Goal: Task Accomplishment & Management: Manage account settings

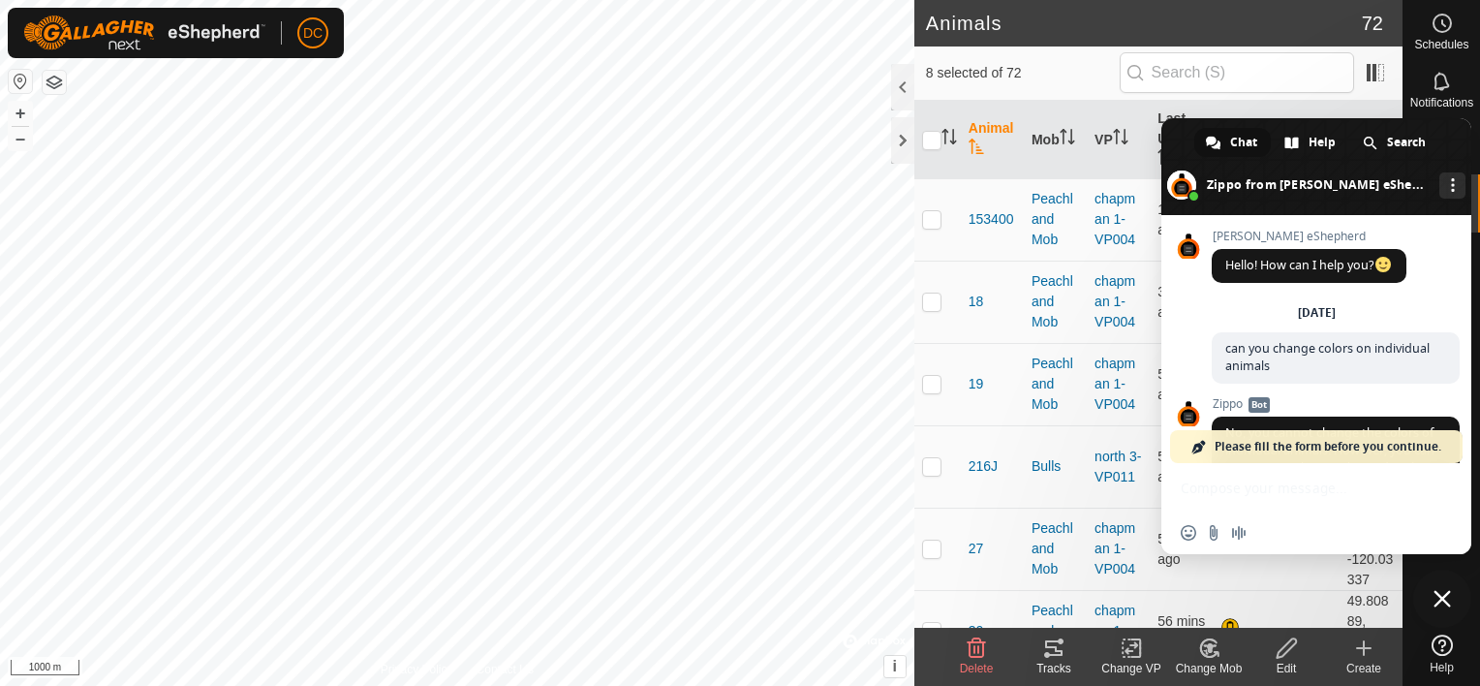
scroll to position [5104, 0]
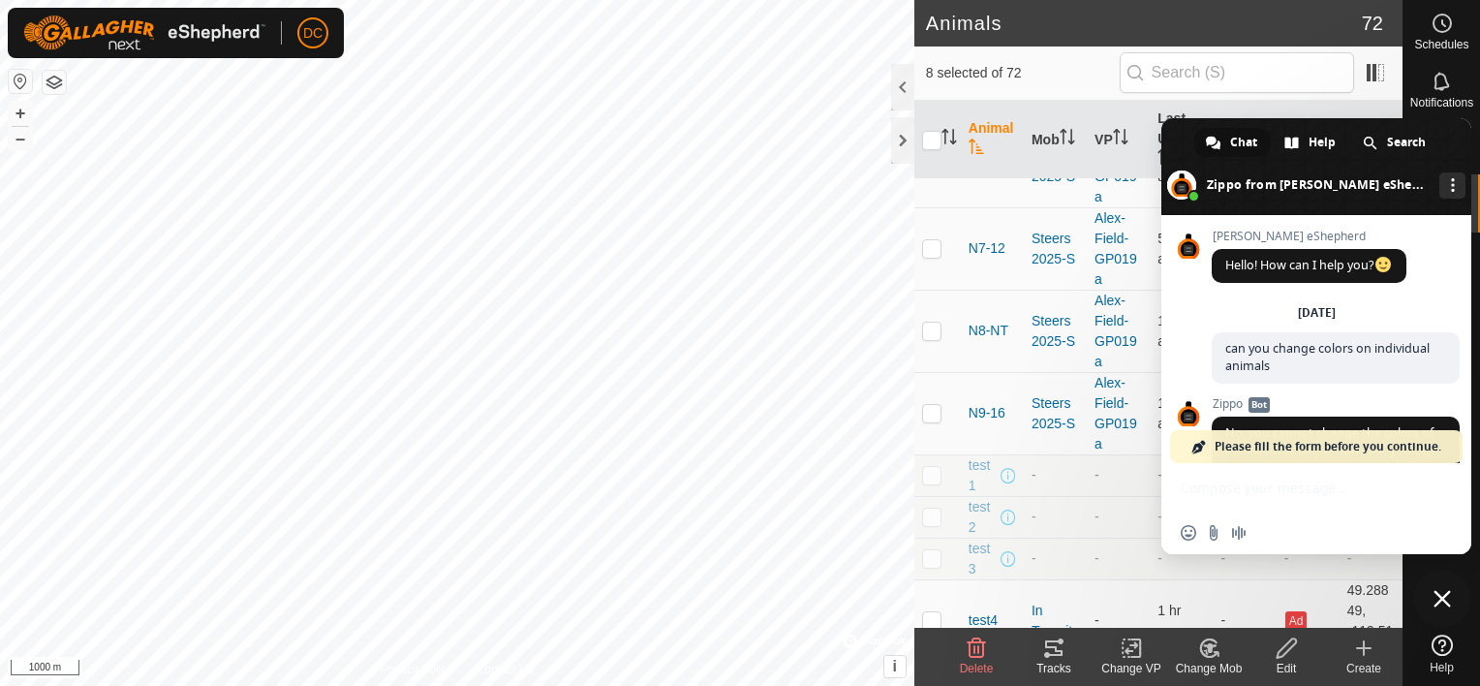
click at [1119, 475] on td "-" at bounding box center [1118, 475] width 63 height 42
click at [1459, 136] on span at bounding box center [1316, 166] width 310 height 97
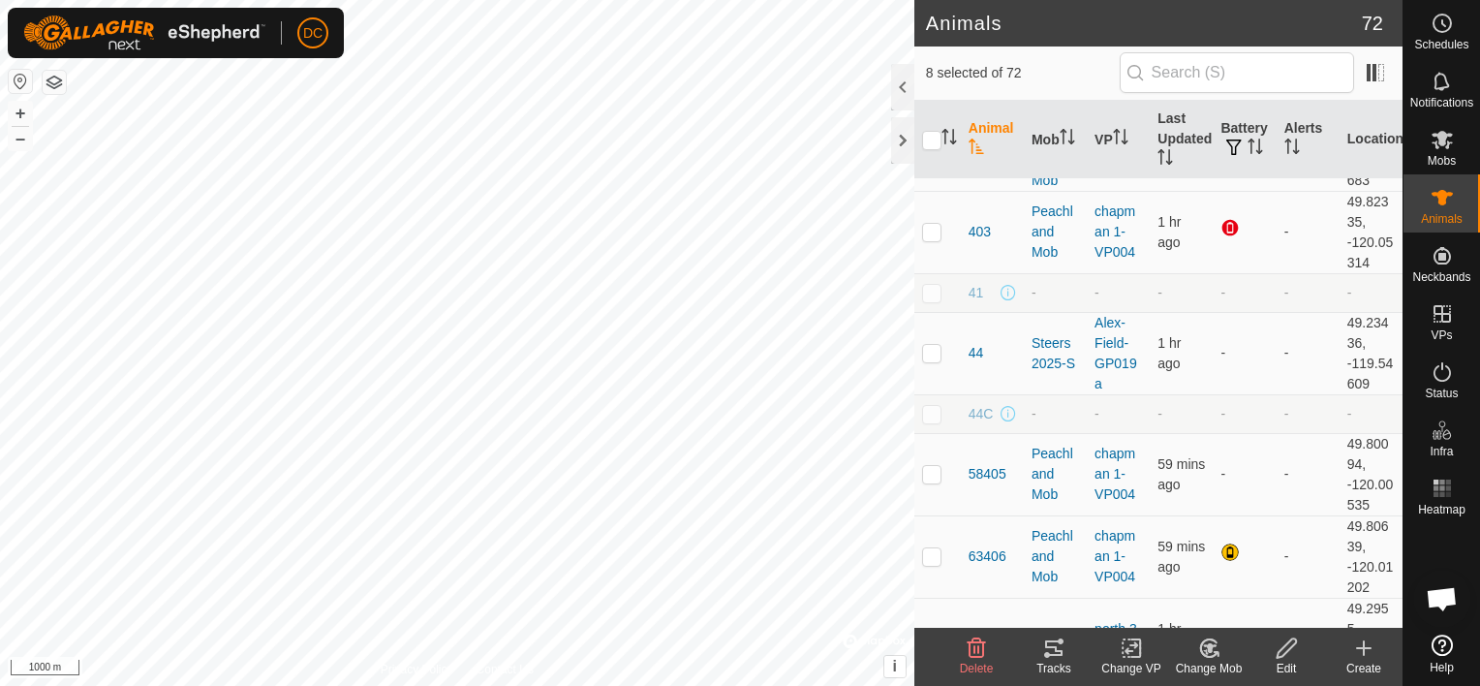
scroll to position [379, 0]
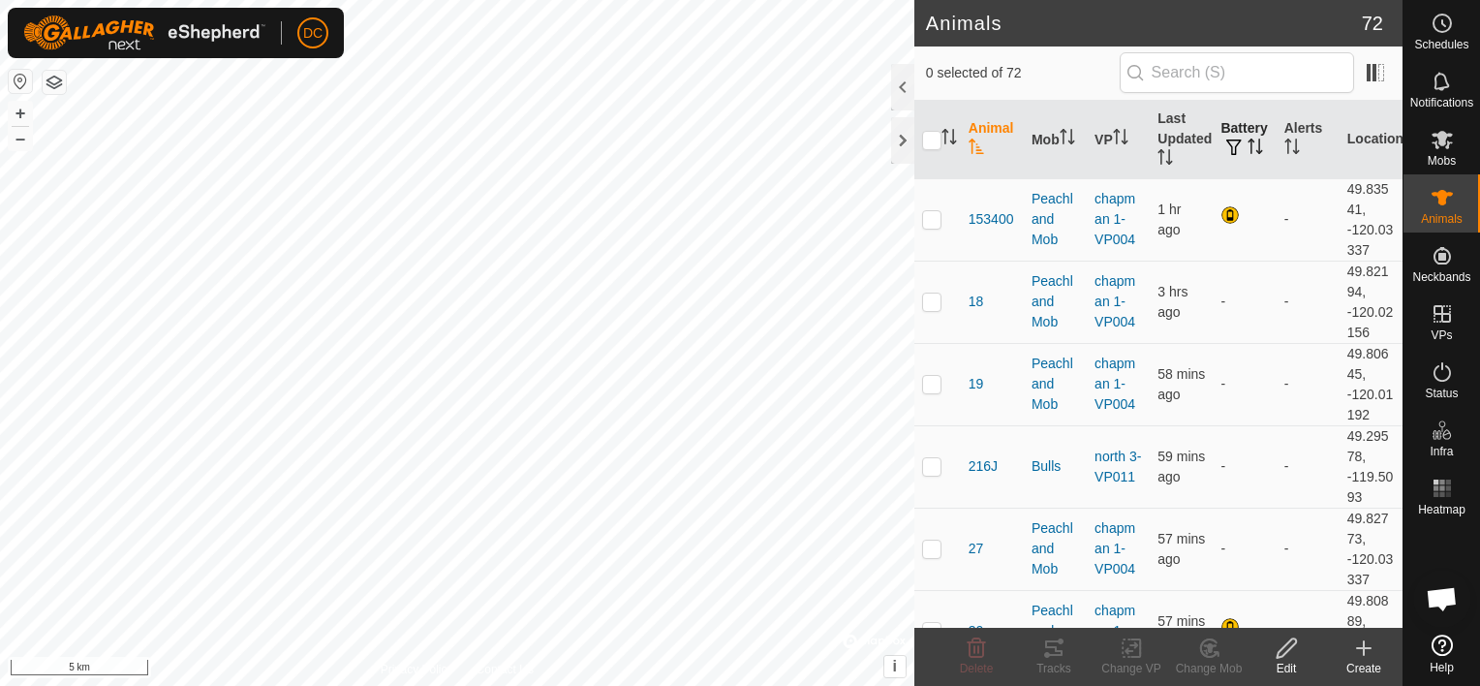
click at [1227, 144] on span "button" at bounding box center [1233, 146] width 15 height 15
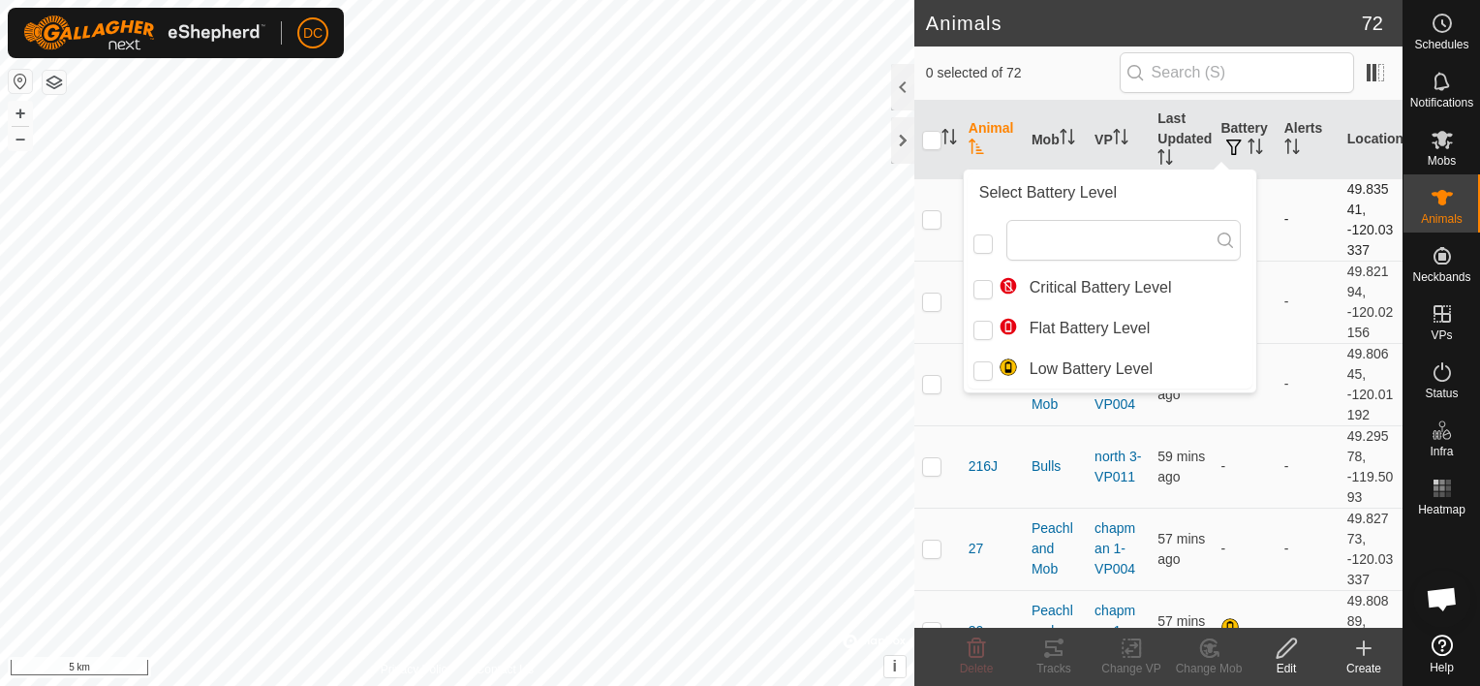
click at [1255, 201] on td at bounding box center [1244, 219] width 63 height 82
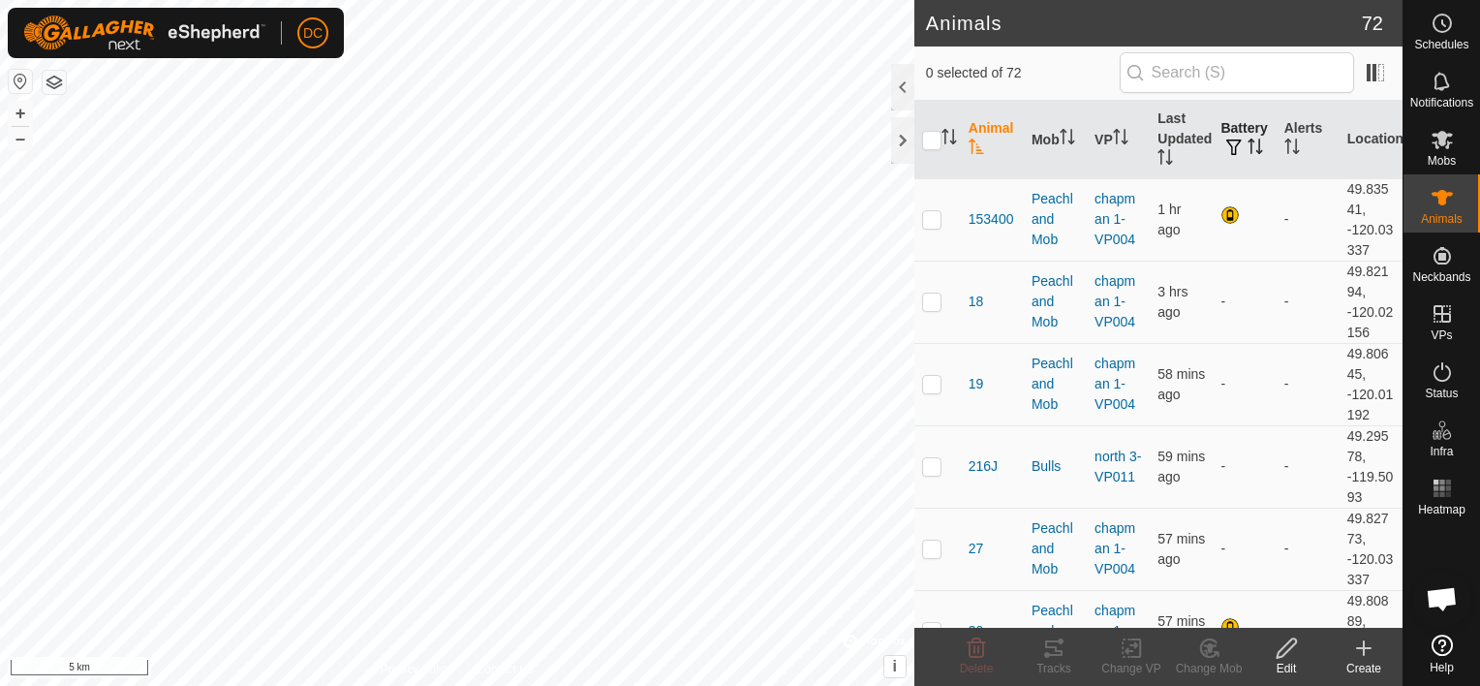
click at [1249, 150] on icon "Activate to sort" at bounding box center [1254, 146] width 15 height 15
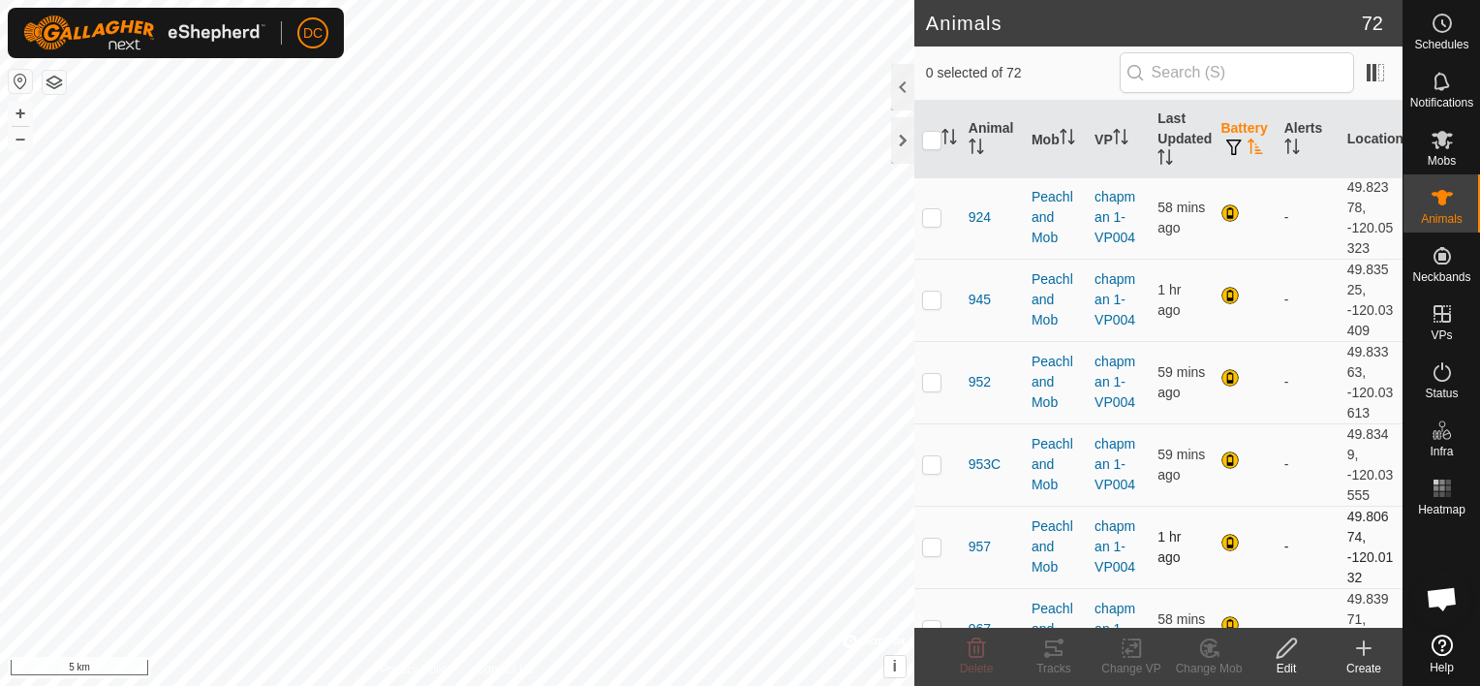
scroll to position [5125, 0]
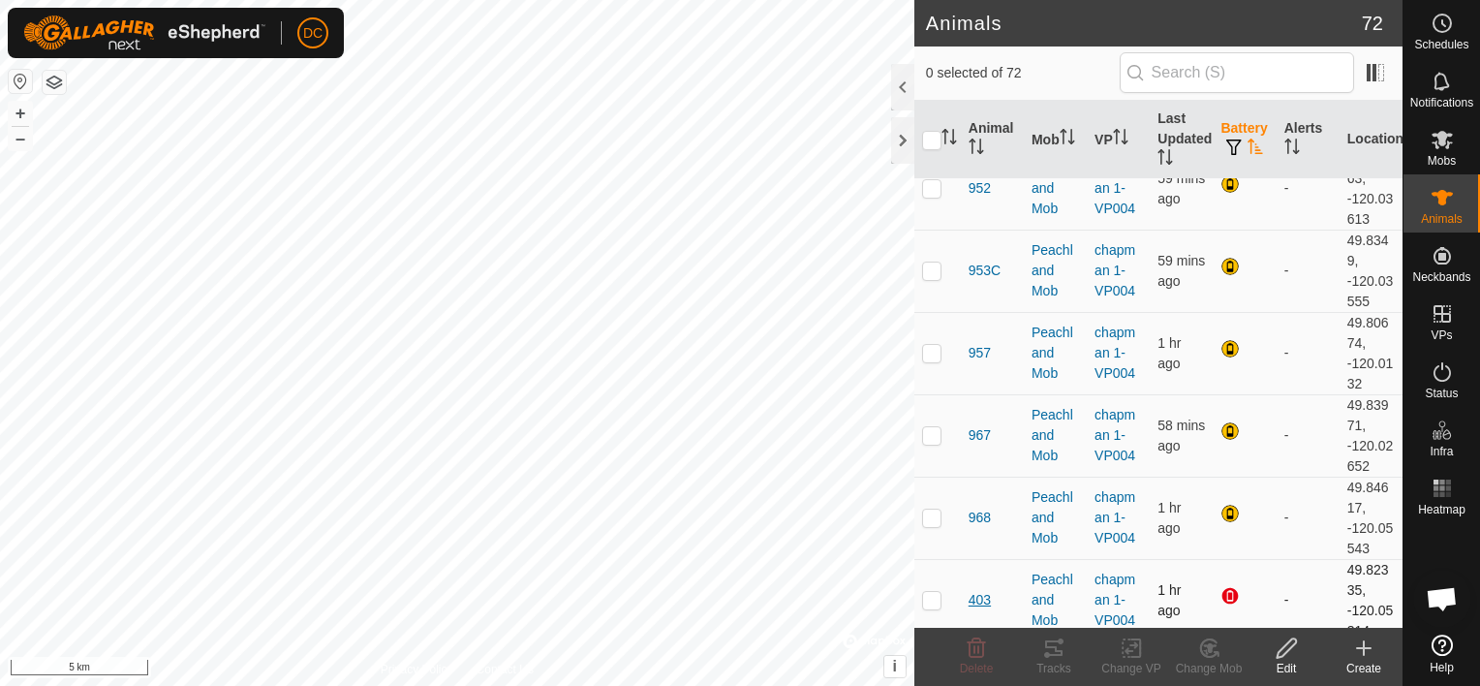
click at [973, 590] on span "403" at bounding box center [980, 600] width 22 height 20
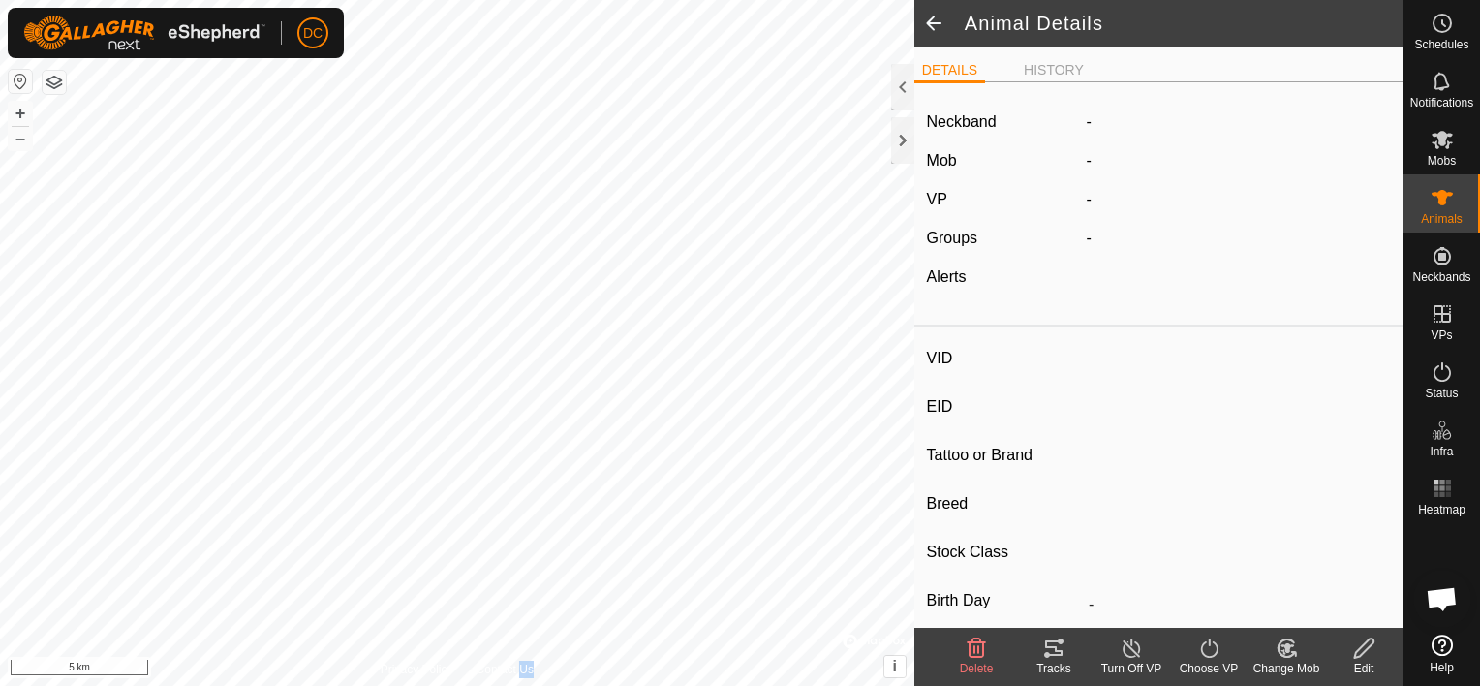
type input "403"
type input "[CREDIT_CARD_NUMBER]"
type input "-"
type input "black angus"
type input "COW"
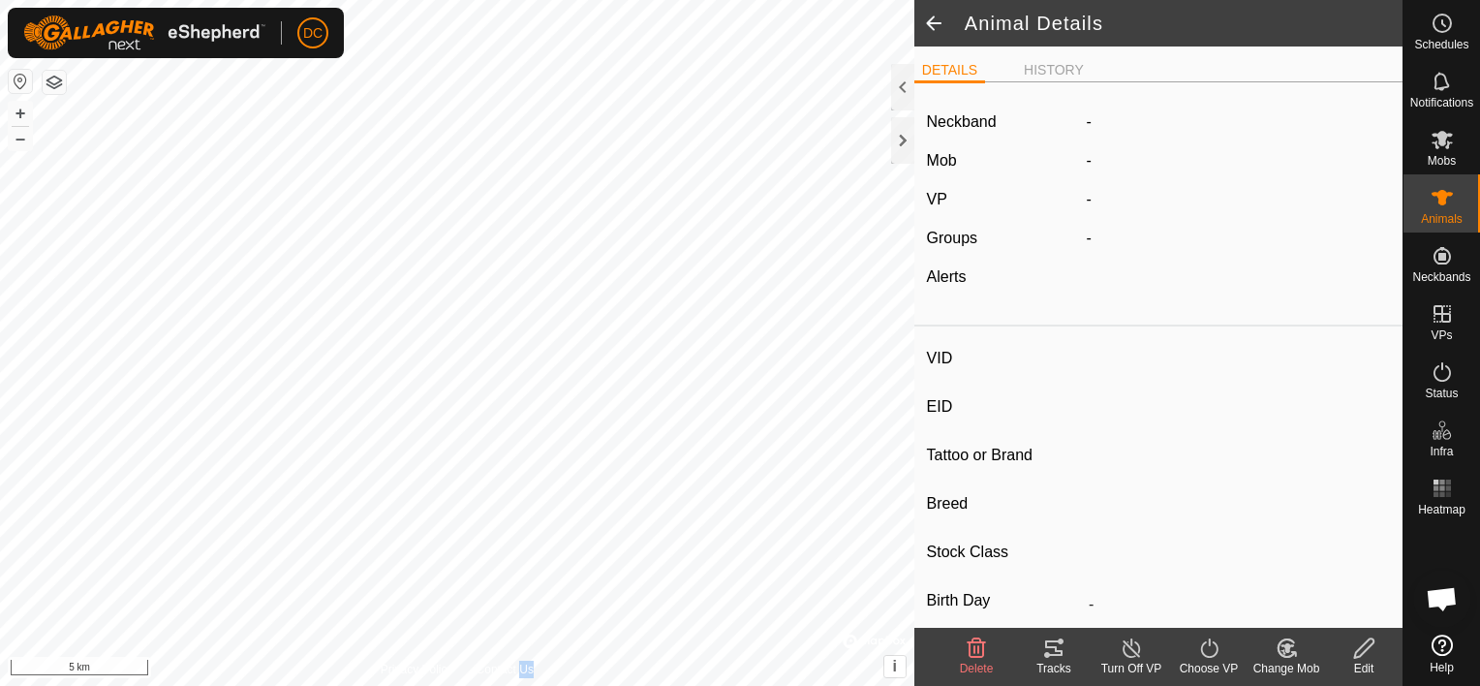
type input "555 kg"
type input "-"
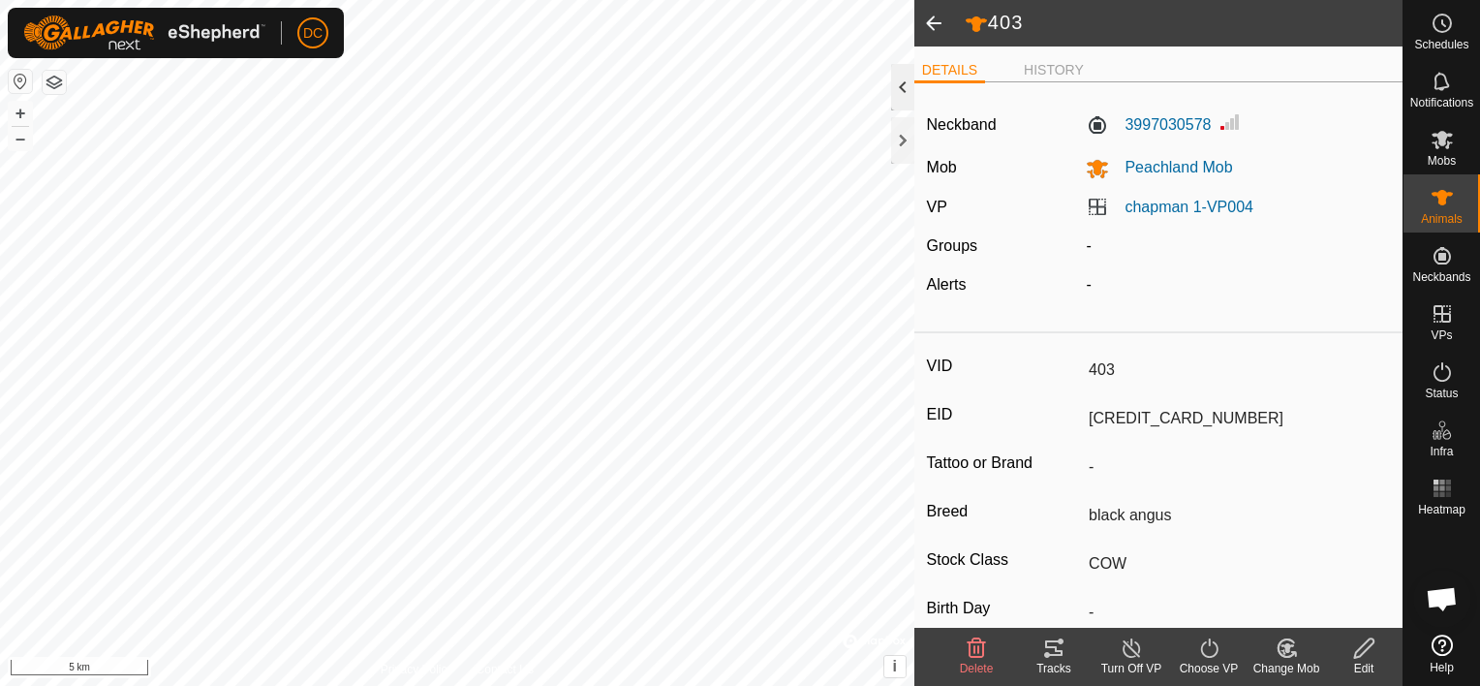
click at [895, 78] on div at bounding box center [902, 87] width 23 height 46
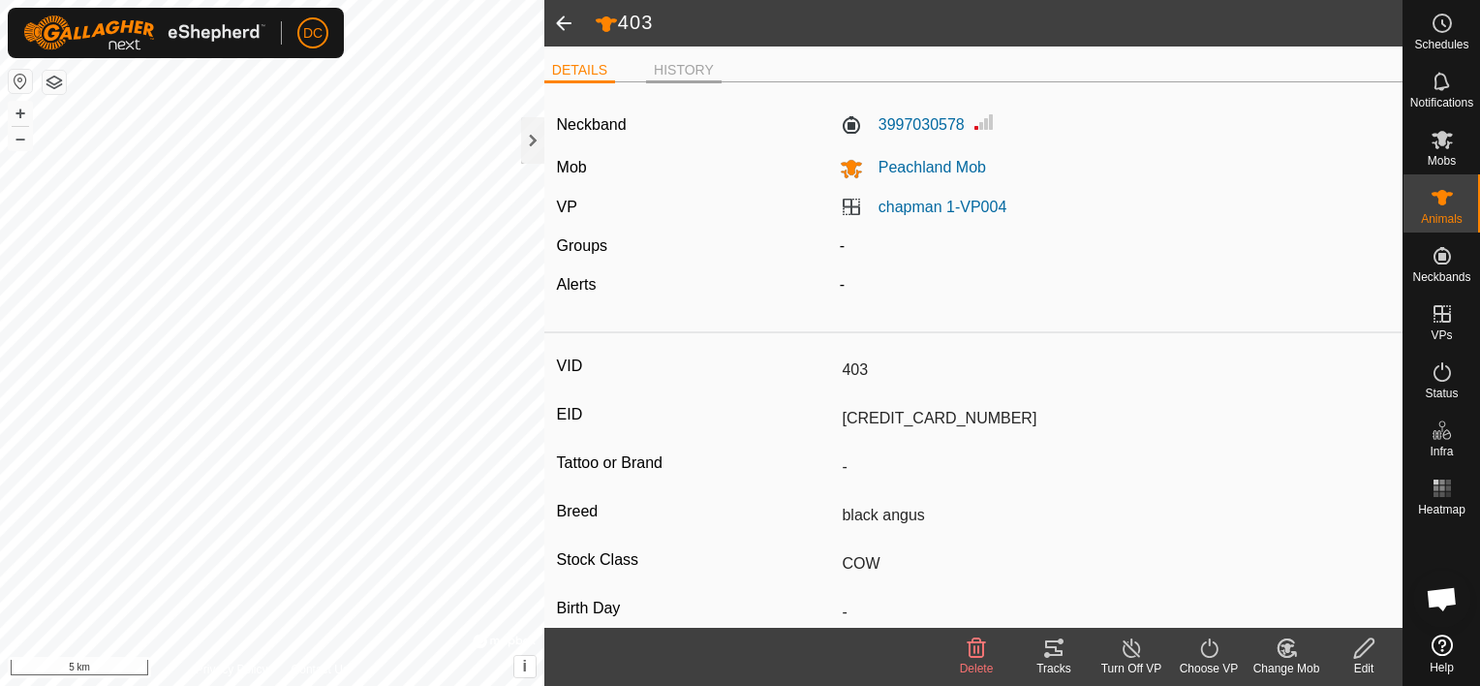
click at [675, 69] on li "HISTORY" at bounding box center [684, 71] width 76 height 23
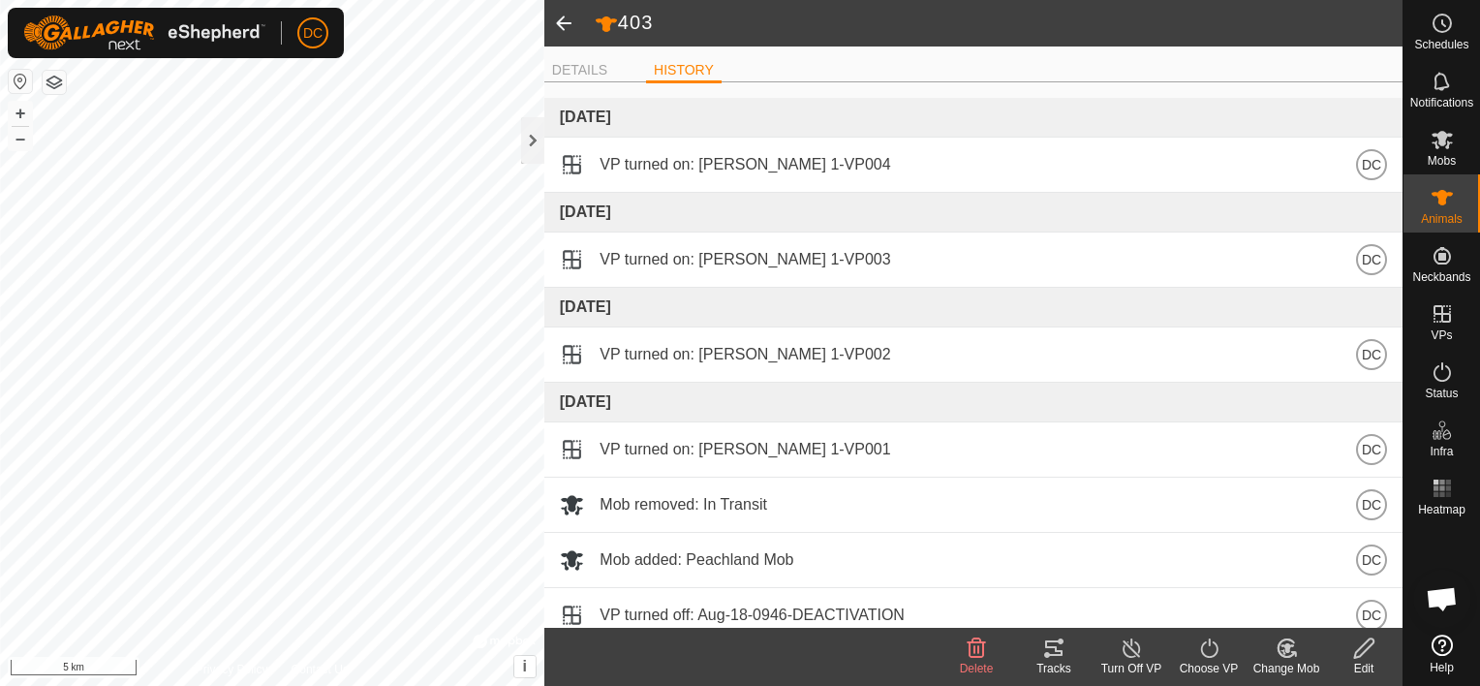
click at [1360, 652] on icon at bounding box center [1364, 647] width 24 height 23
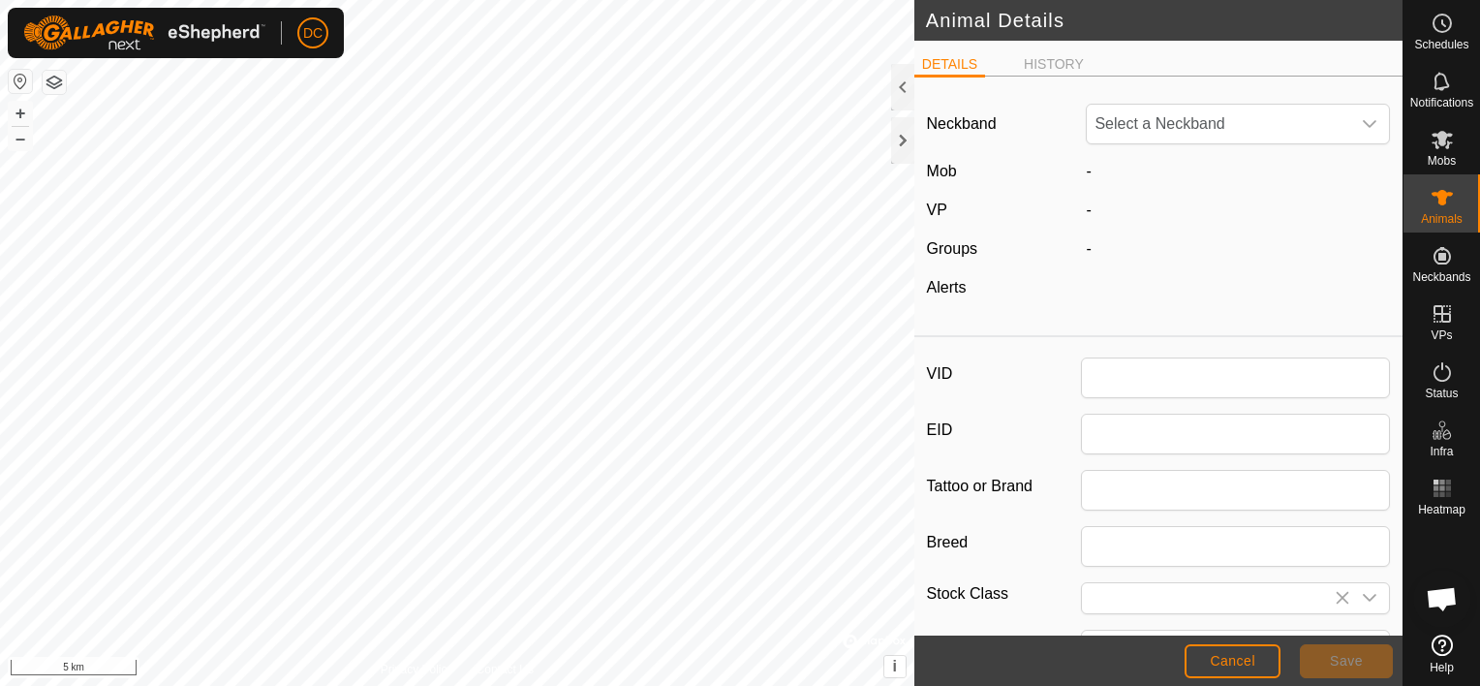
type input "403"
type input "[CREDIT_CARD_NUMBER]"
type input "black angus"
type input "COW"
type input "555"
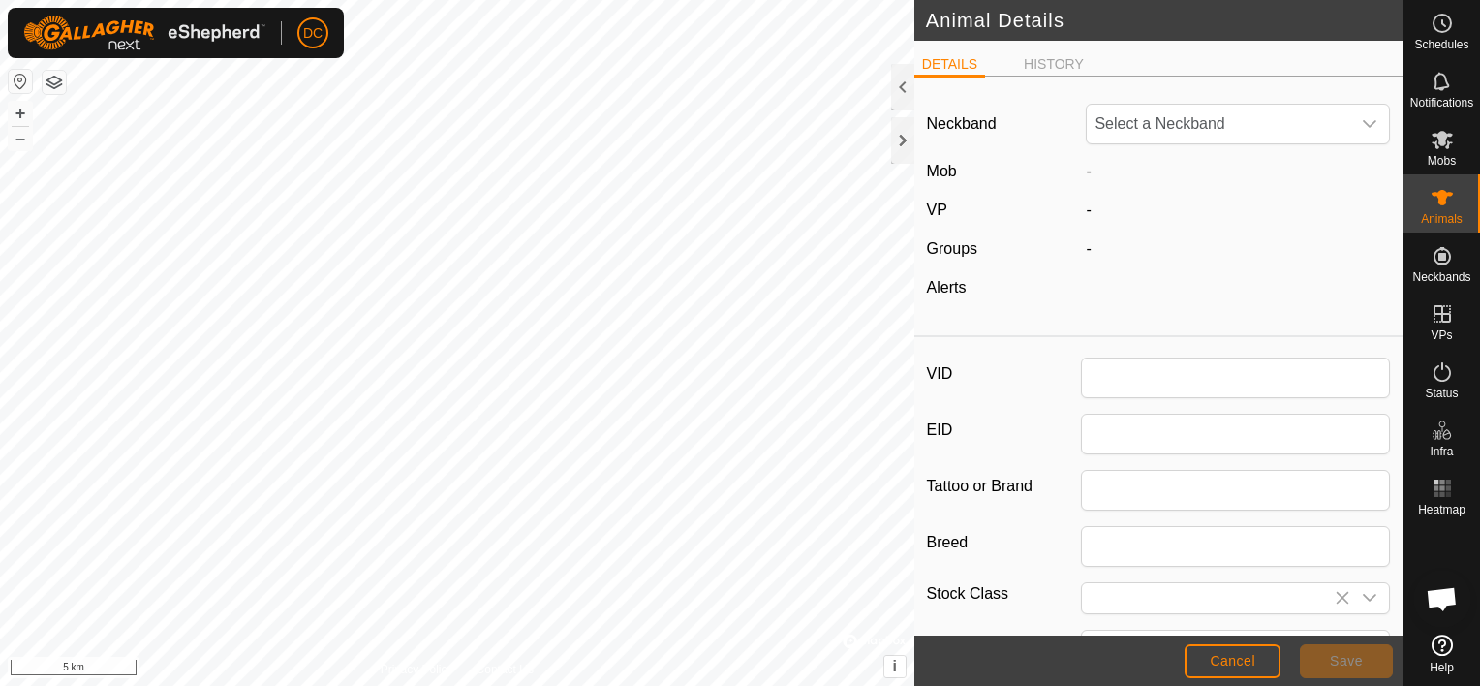
type input "[DATE]"
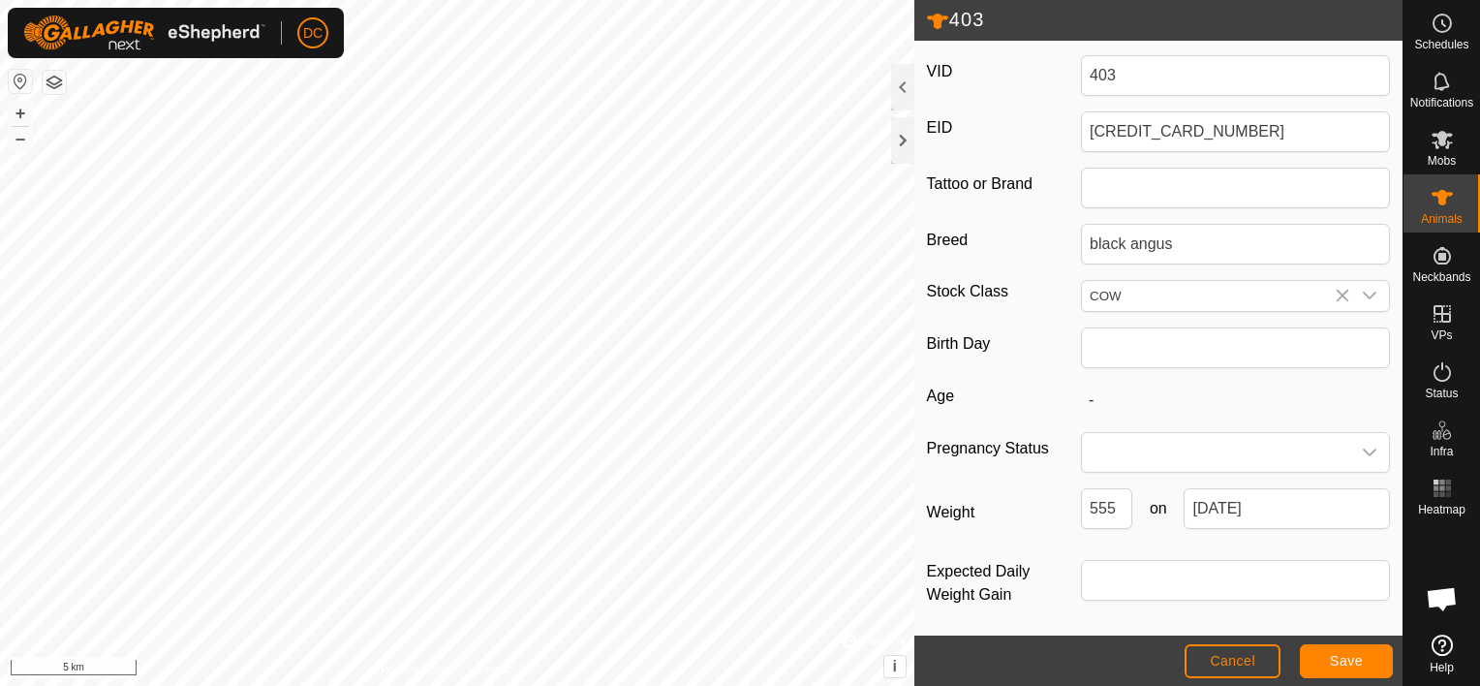
scroll to position [307, 0]
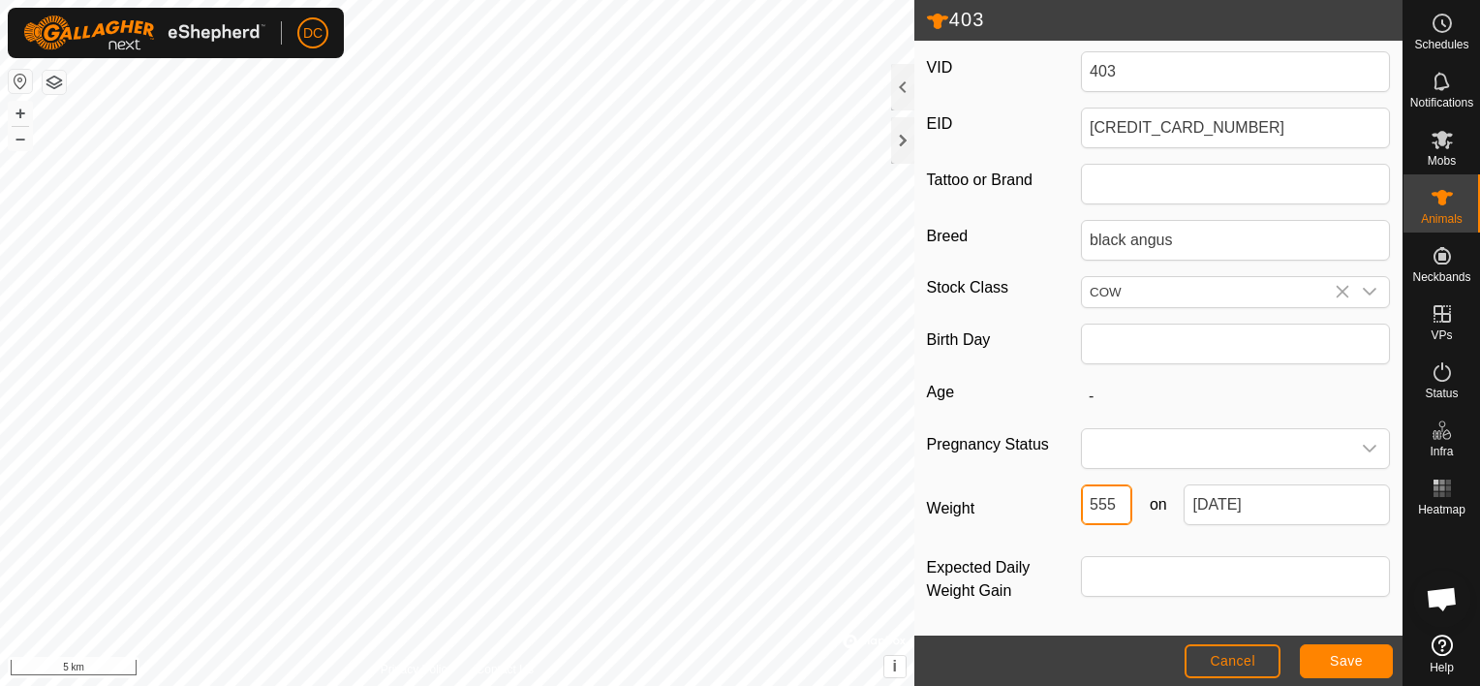
click at [1112, 499] on input "555" at bounding box center [1106, 504] width 51 height 41
drag, startPoint x: 1112, startPoint y: 499, endPoint x: 1073, endPoint y: 510, distance: 40.4
click at [1073, 510] on div "Weight 555 on [DATE]" at bounding box center [1159, 512] width 464 height 56
type input "0"
